Goal: Check status

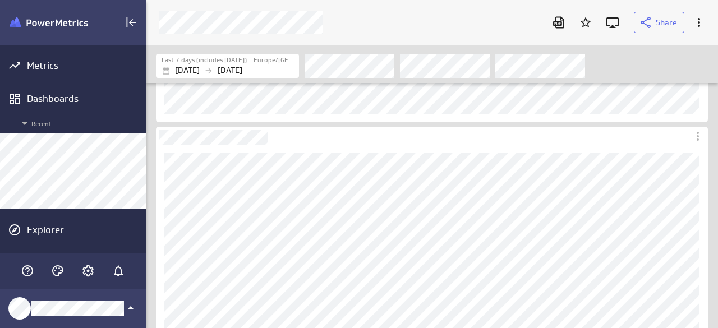
scroll to position [224, 0]
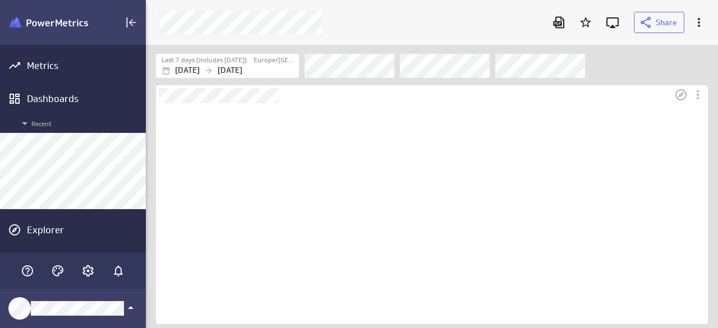
scroll to position [221, 552]
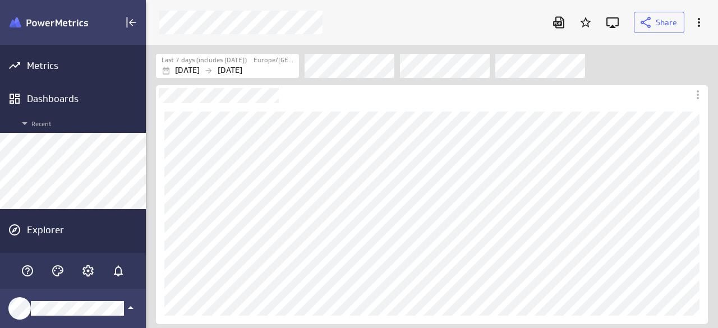
click at [395, 14] on div at bounding box center [349, 23] width 392 height 24
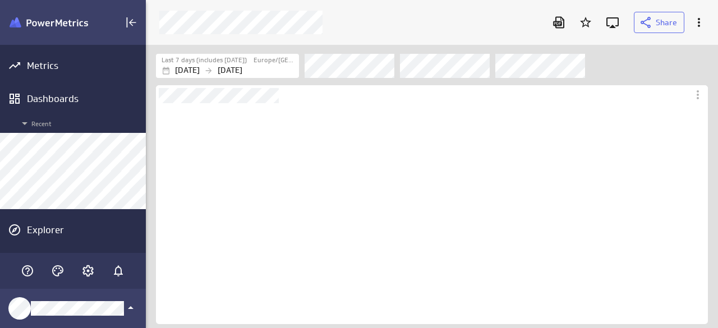
scroll to position [221, 552]
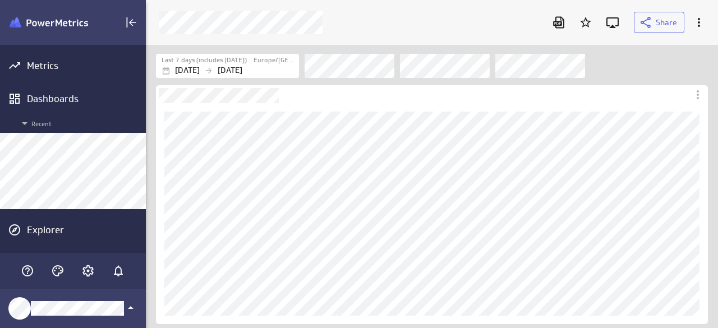
click at [628, 64] on div "Filters" at bounding box center [506, 65] width 403 height 25
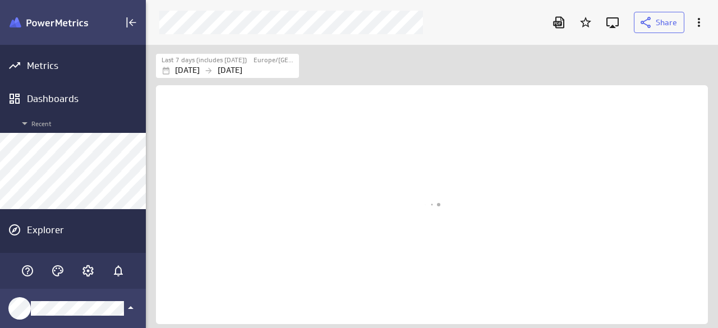
scroll to position [301, 589]
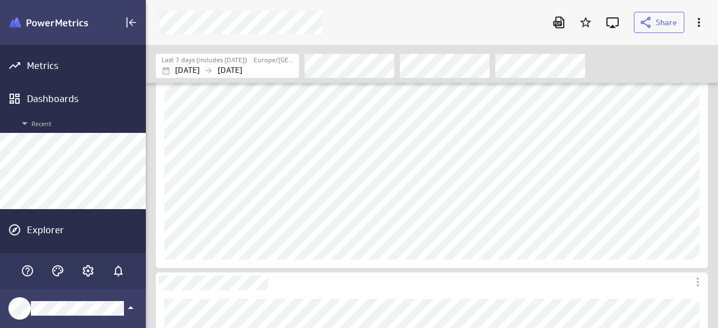
scroll to position [56, 0]
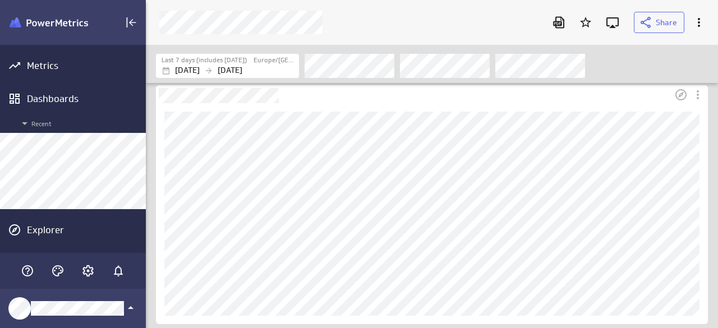
scroll to position [56, 0]
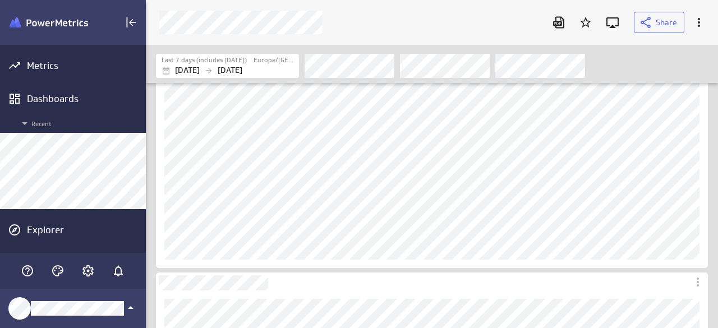
click at [487, 13] on div at bounding box center [349, 23] width 392 height 24
